Goal: Task Accomplishment & Management: Manage account settings

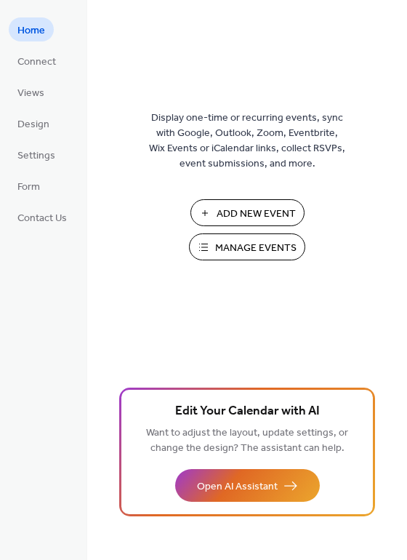
click at [233, 247] on span "Manage Events" at bounding box center [255, 248] width 81 height 15
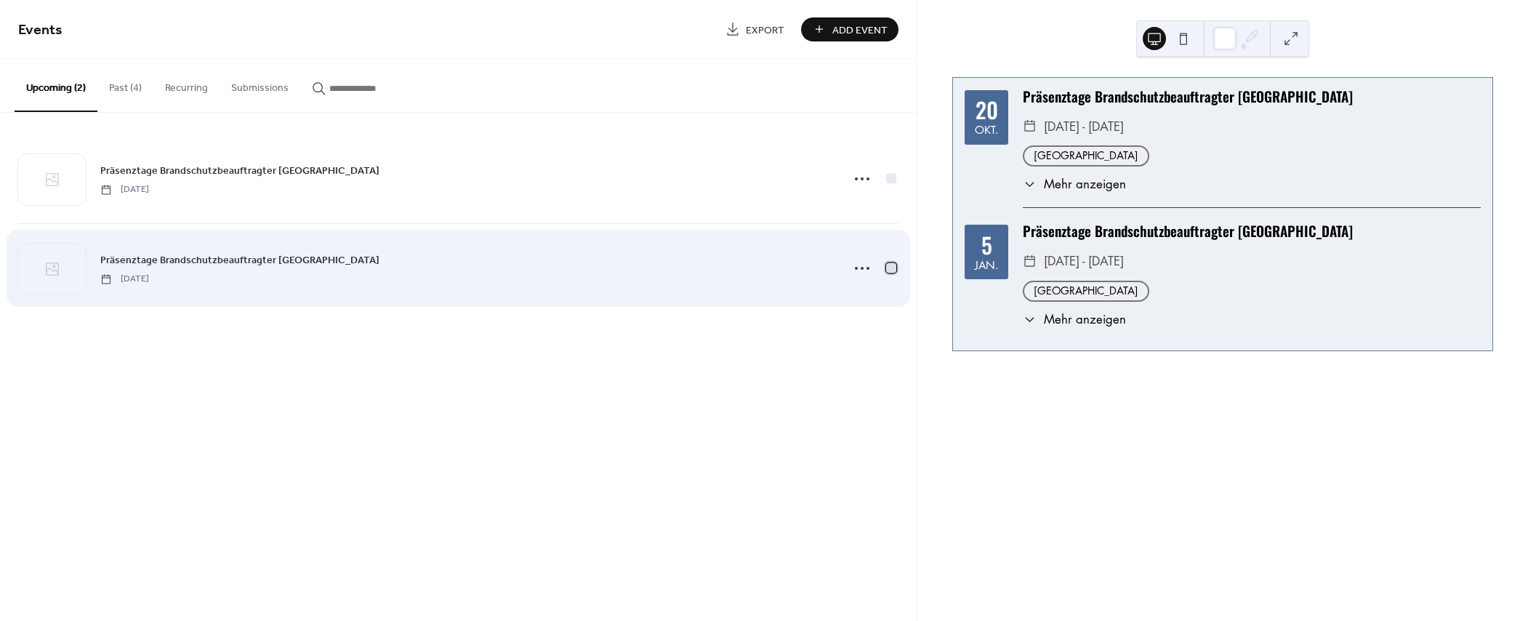
click at [894, 266] on div at bounding box center [891, 267] width 10 height 10
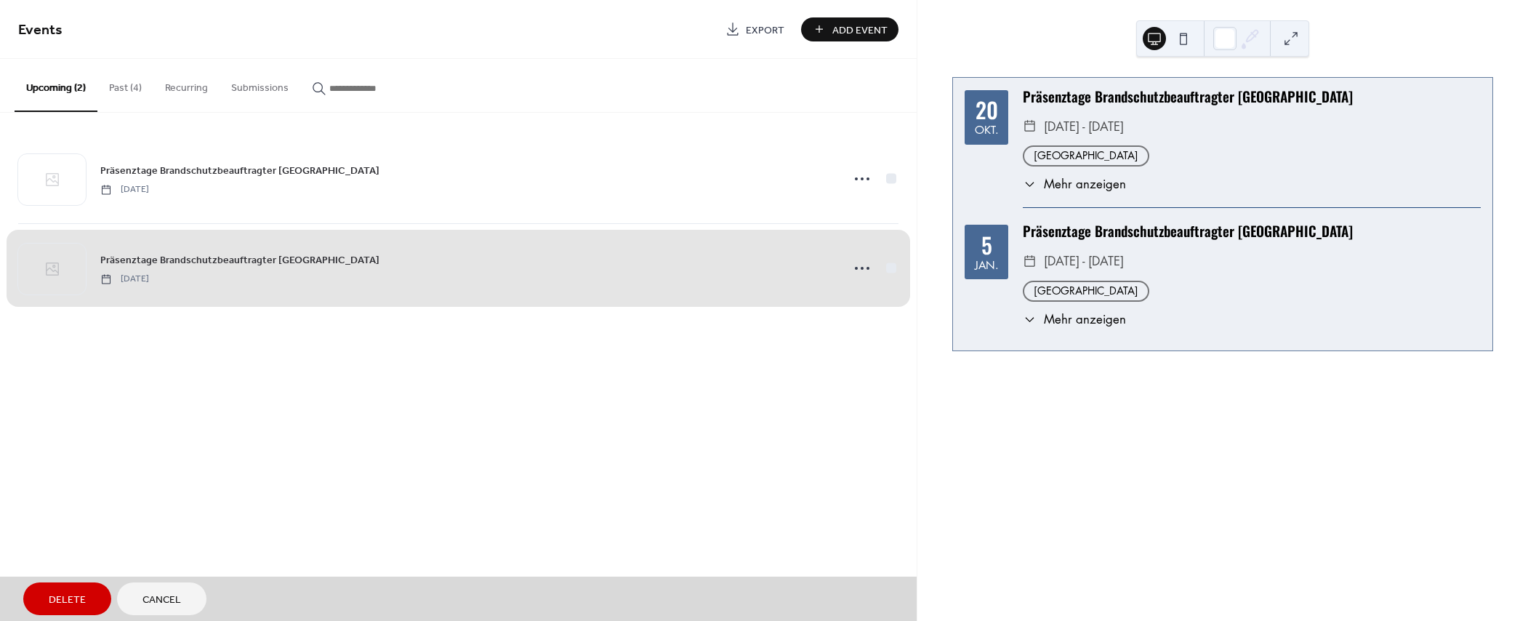
click at [63, 606] on span "Delete" at bounding box center [67, 599] width 37 height 15
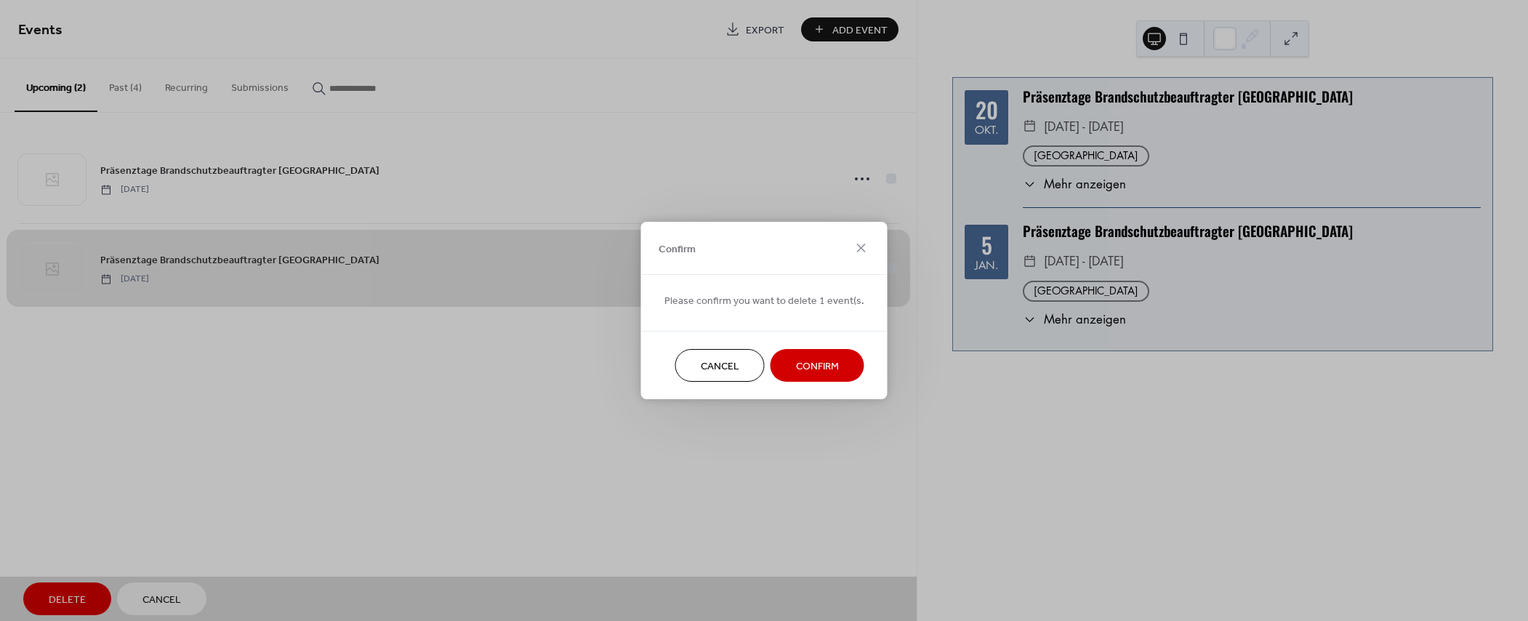
click at [801, 369] on span "Confirm" at bounding box center [817, 366] width 43 height 15
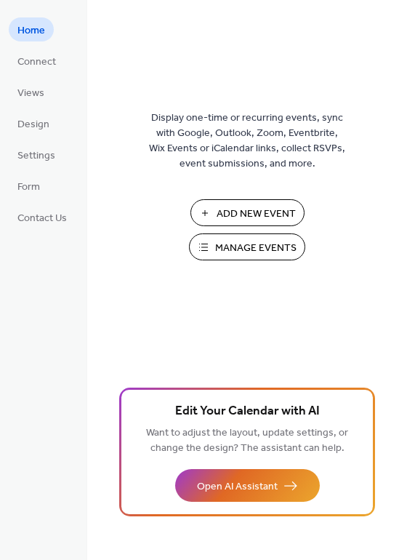
click at [238, 243] on span "Manage Events" at bounding box center [255, 248] width 81 height 15
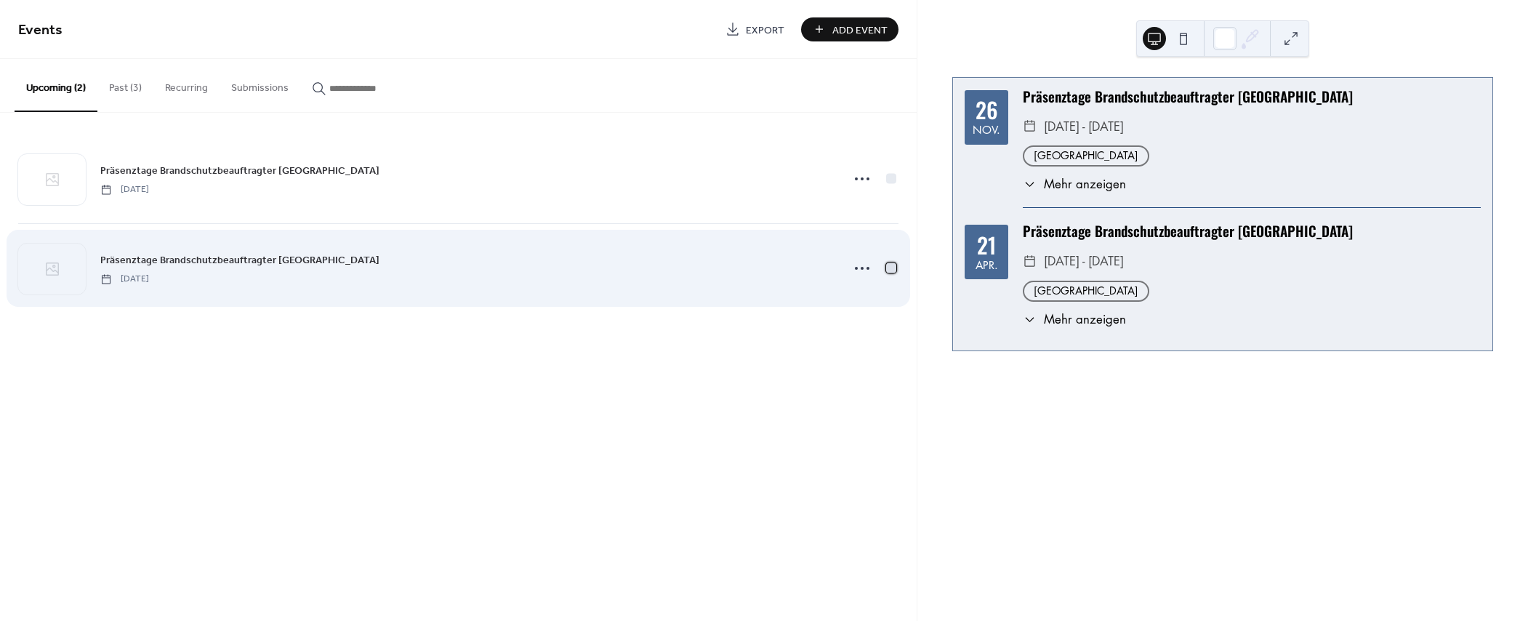
click at [884, 268] on div at bounding box center [891, 267] width 15 height 15
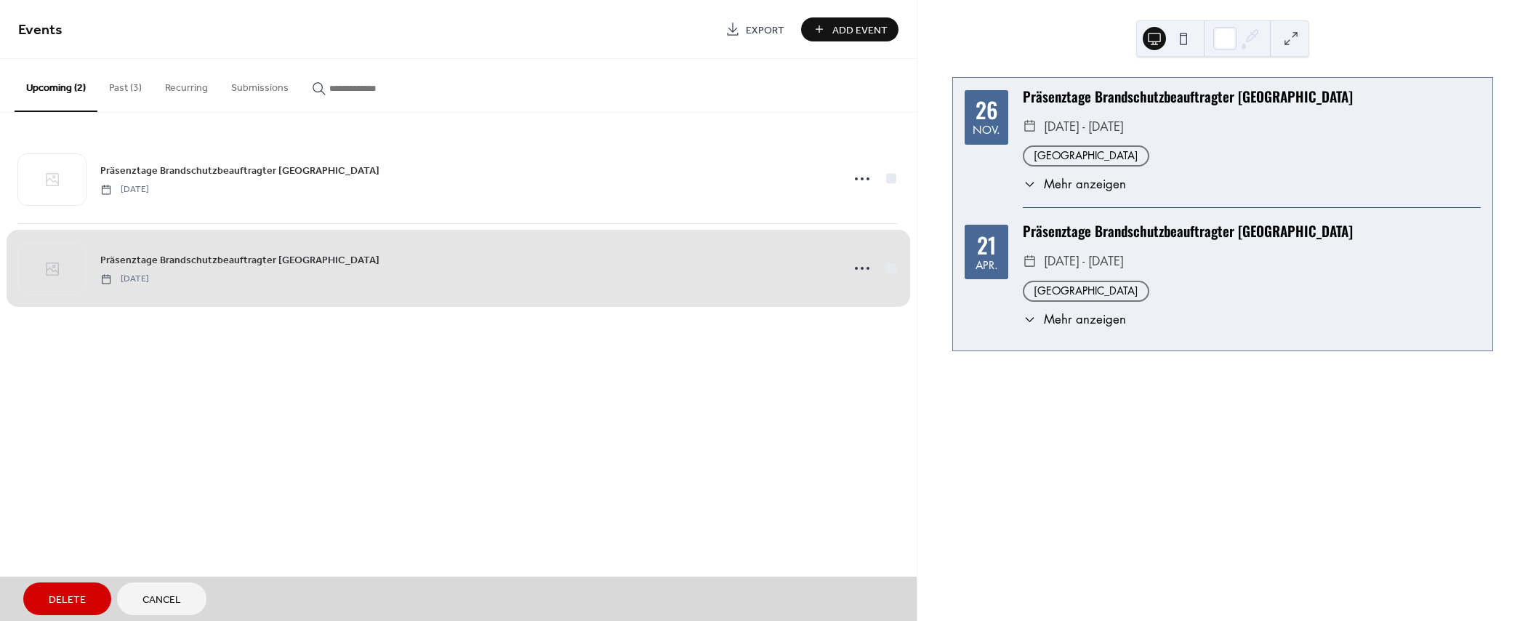
click at [57, 592] on span "Delete" at bounding box center [67, 599] width 37 height 15
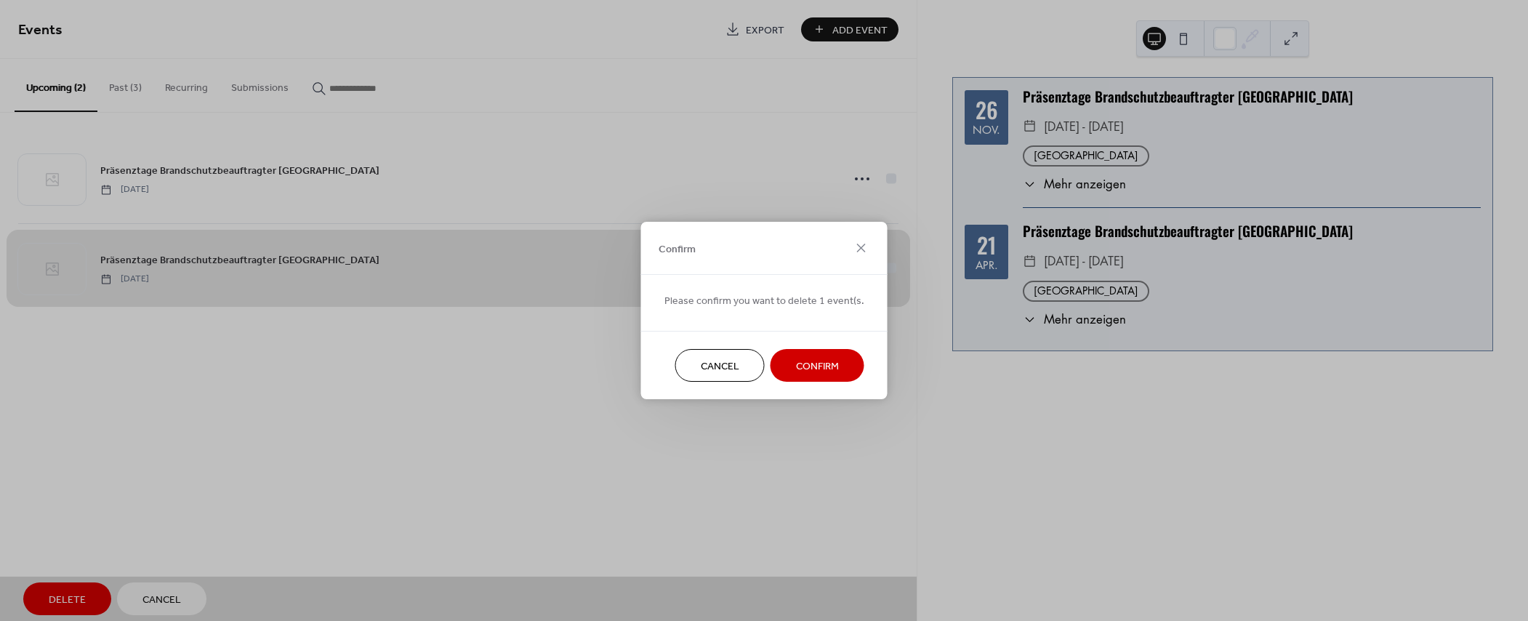
click at [789, 366] on button "Confirm" at bounding box center [817, 365] width 94 height 33
